Goal: Transaction & Acquisition: Purchase product/service

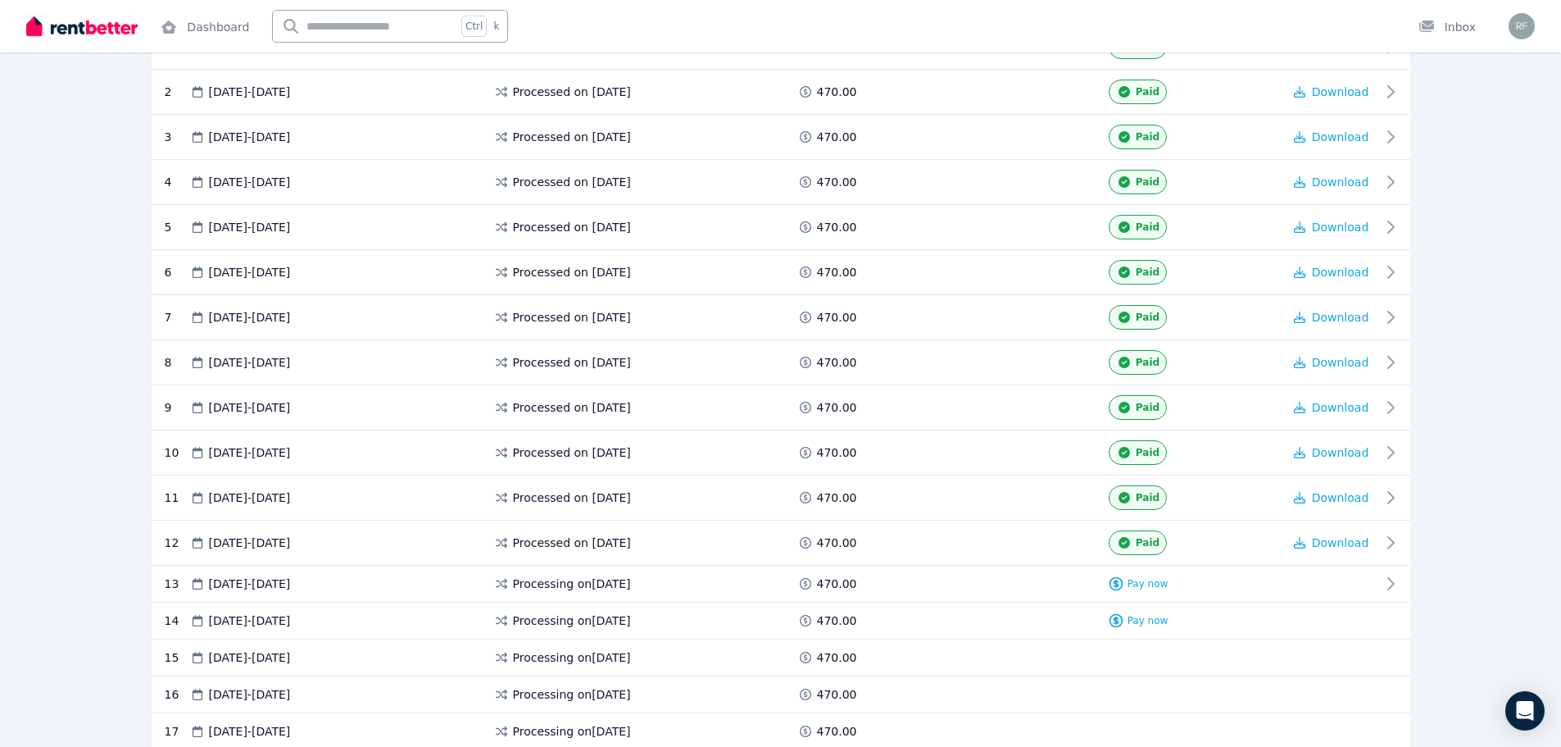
scroll to position [492, 0]
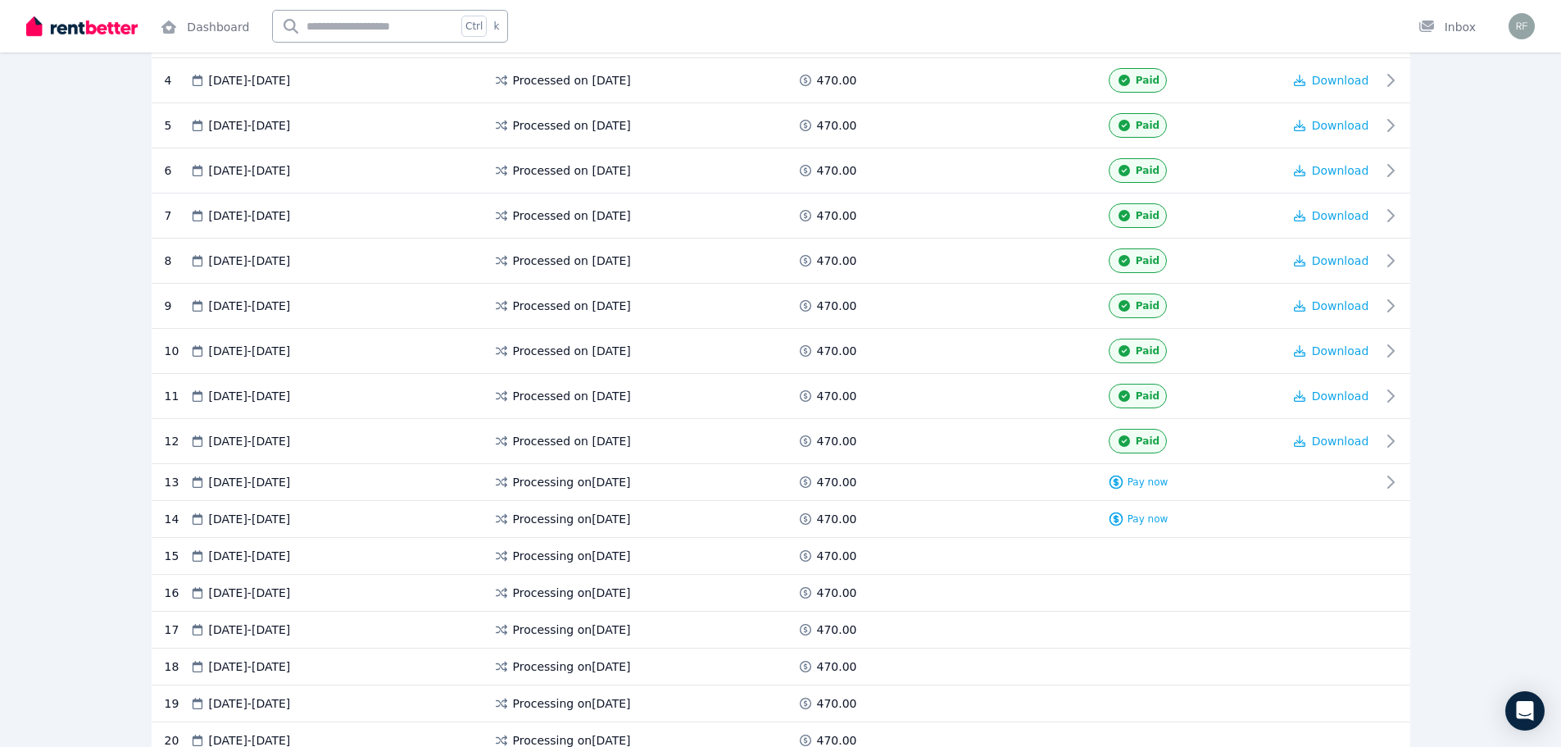
click at [1484, 294] on div "Rental payments Export schedule Rent $470.00 per Week Payment method Bank accou…" at bounding box center [780, 373] width 1561 height 1480
click at [1153, 484] on span "Pay now" at bounding box center [1148, 481] width 41 height 13
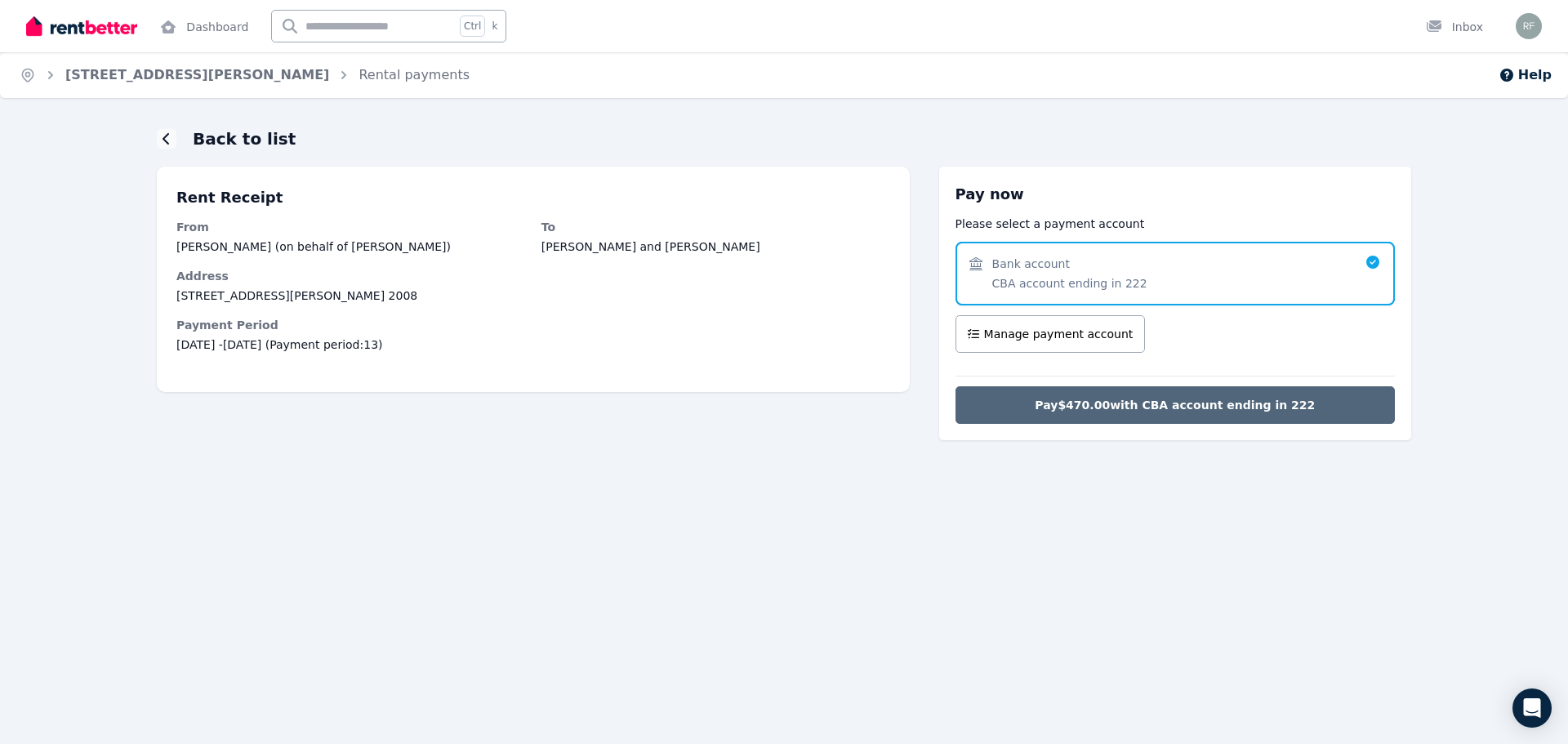
click at [1215, 406] on span "Pay $470.00 with CBA account ending in 222" at bounding box center [1174, 404] width 280 height 16
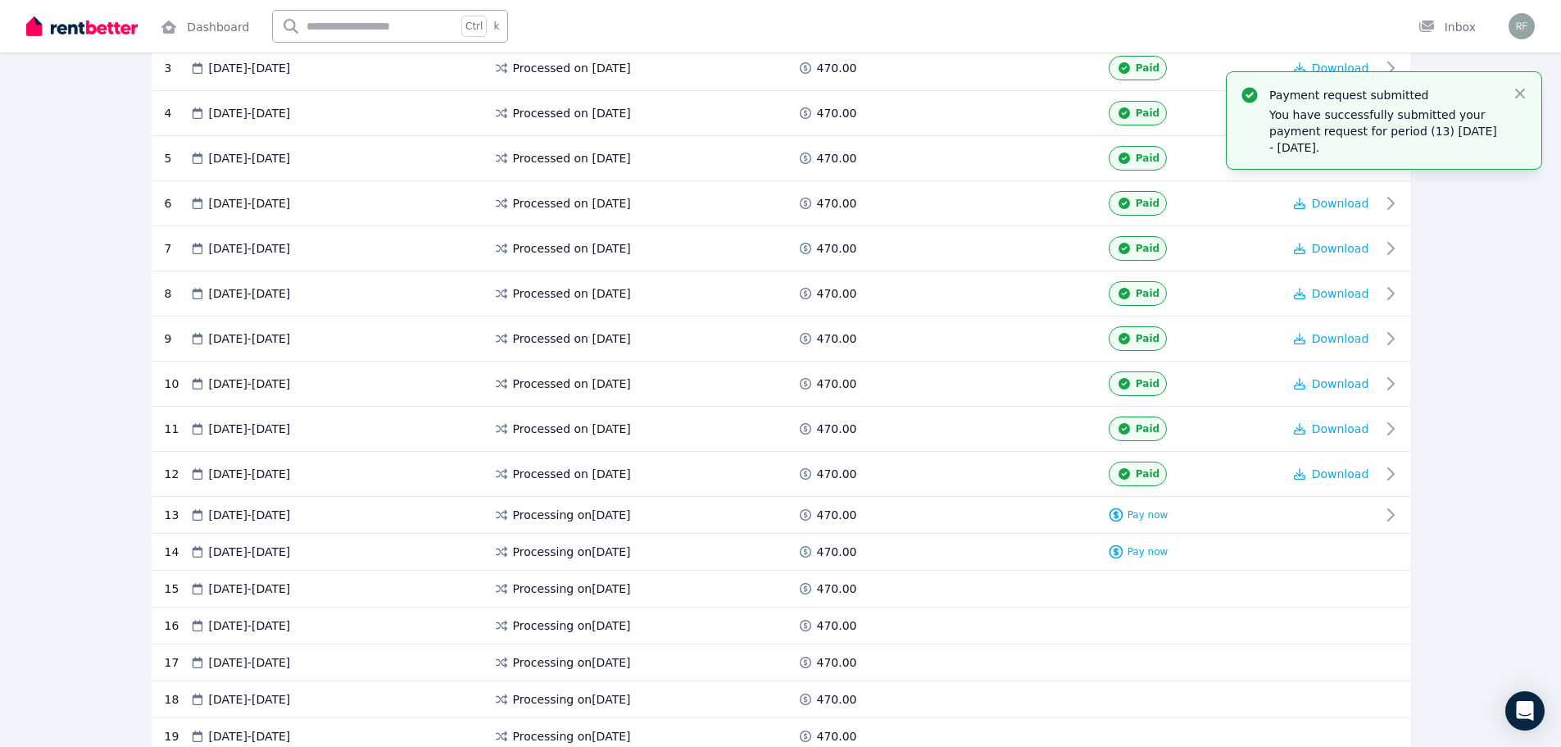
scroll to position [492, 0]
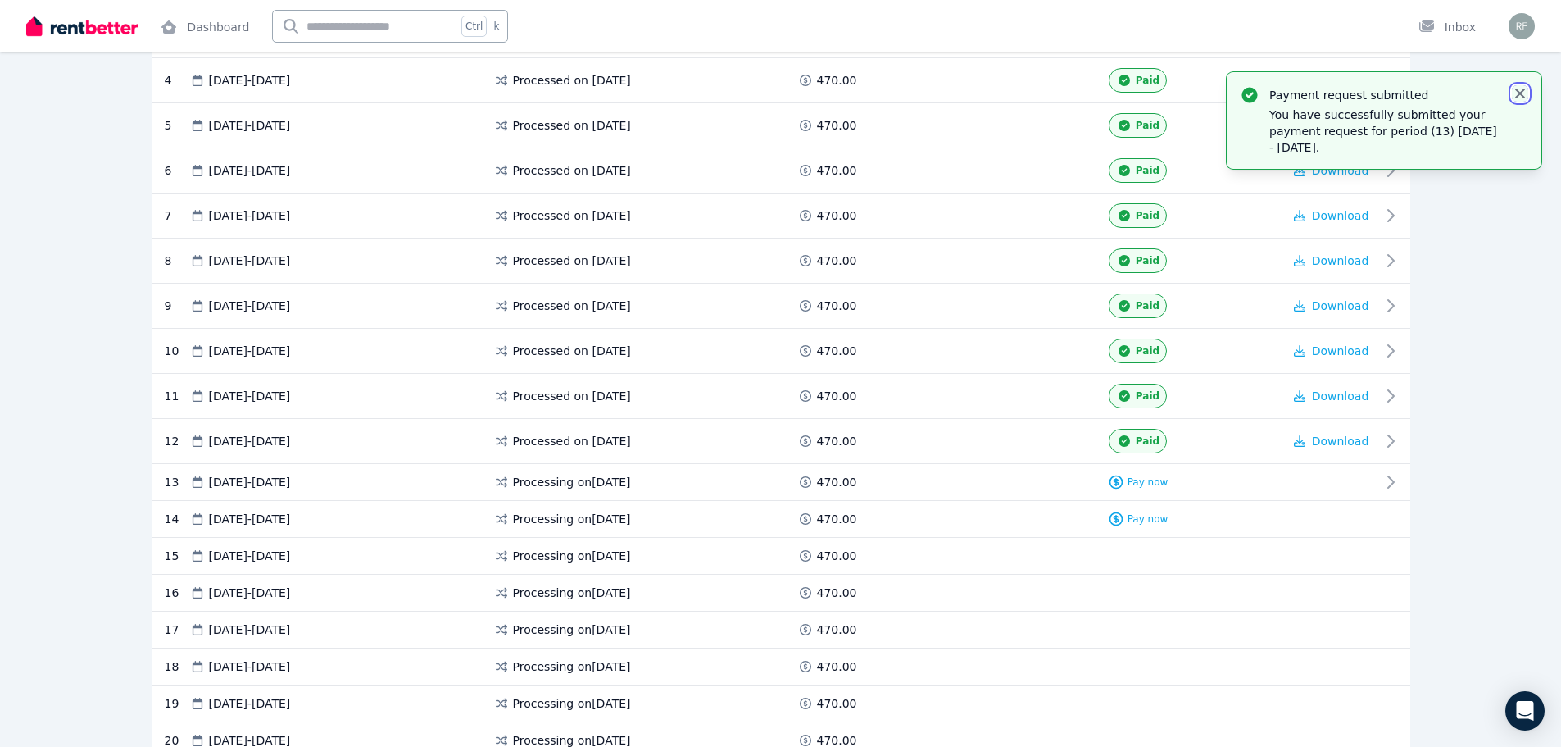
click at [1522, 90] on icon "button" at bounding box center [1520, 93] width 16 height 16
